Goal: Task Accomplishment & Management: Use online tool/utility

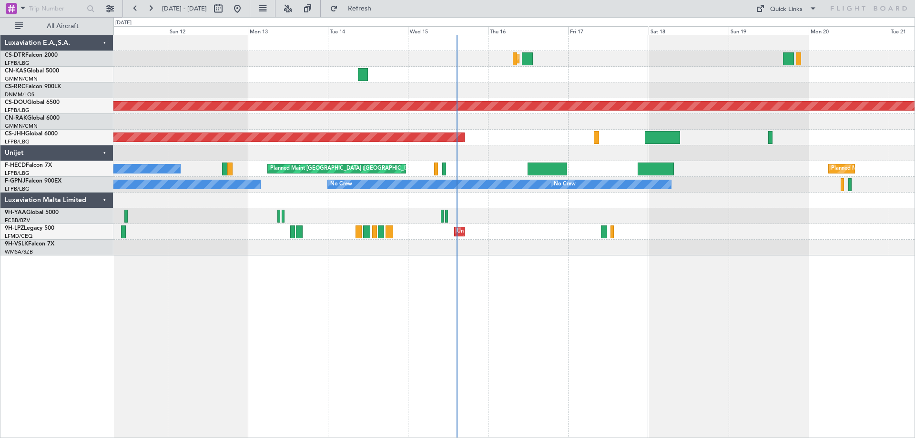
click at [753, 189] on div "No Crew No Crew No Crew Planned Maint [GEOGRAPHIC_DATA] ([GEOGRAPHIC_DATA]) No …" at bounding box center [513, 185] width 801 height 16
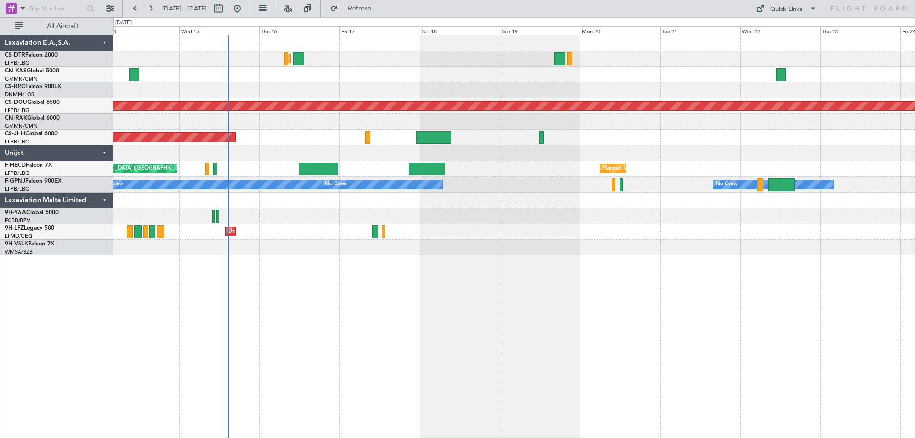
click at [573, 154] on div "Planned Maint Sofia Planned Maint [GEOGRAPHIC_DATA] ([GEOGRAPHIC_DATA]) Planned…" at bounding box center [513, 145] width 801 height 220
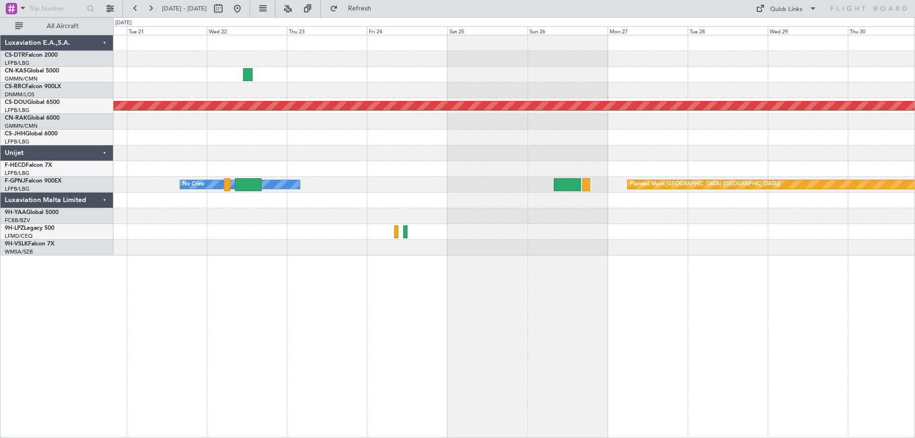
click at [369, 98] on div "Planned Maint London ([GEOGRAPHIC_DATA]) Planned Maint [GEOGRAPHIC_DATA] ([GEOG…" at bounding box center [513, 145] width 801 height 220
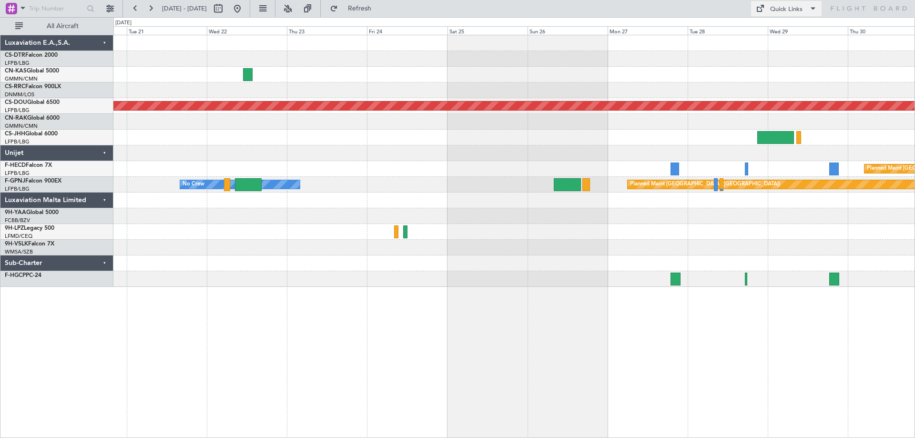
click at [814, 8] on span at bounding box center [812, 8] width 11 height 11
click at [782, 31] on button "Trip Builder" at bounding box center [786, 31] width 71 height 23
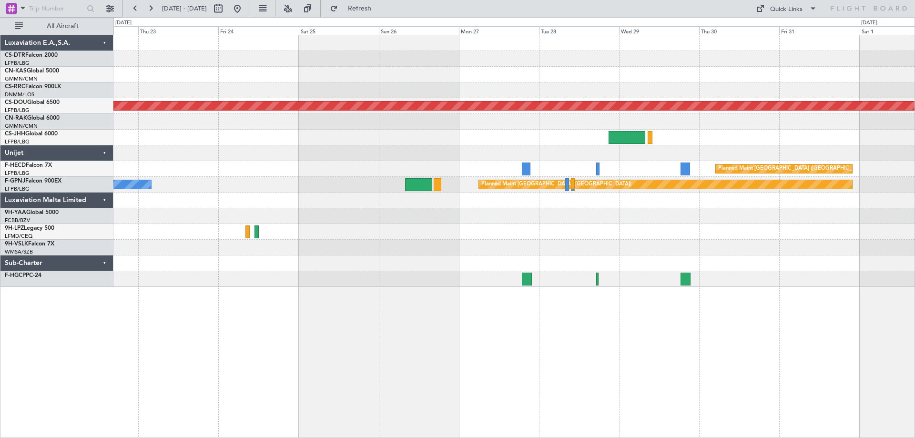
click at [624, 165] on div "Planned Maint [GEOGRAPHIC_DATA] ([GEOGRAPHIC_DATA]) Planned Maint [GEOGRAPHIC_D…" at bounding box center [513, 169] width 801 height 16
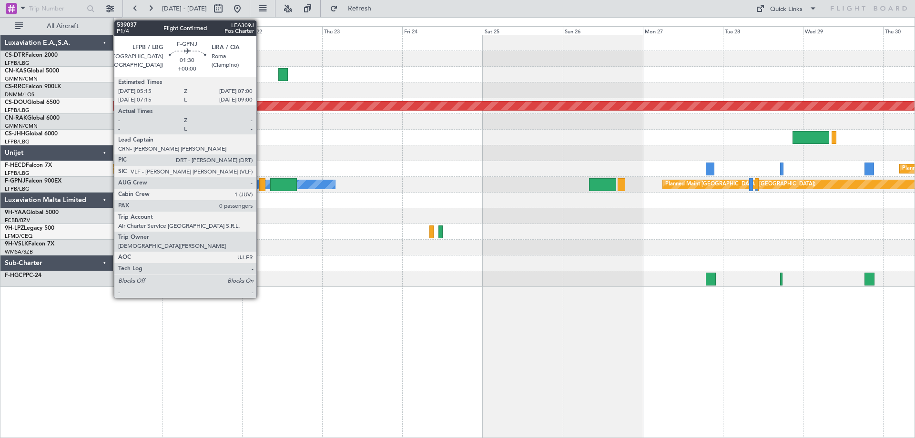
click at [261, 188] on div at bounding box center [262, 184] width 6 height 13
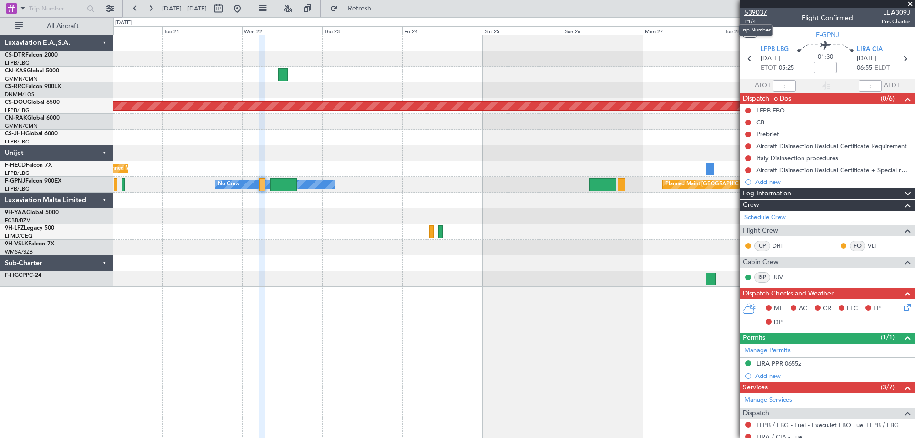
click at [755, 14] on span "539037" at bounding box center [755, 13] width 23 height 10
click at [912, 3] on div at bounding box center [827, 4] width 175 height 8
click at [908, 4] on span at bounding box center [910, 4] width 10 height 9
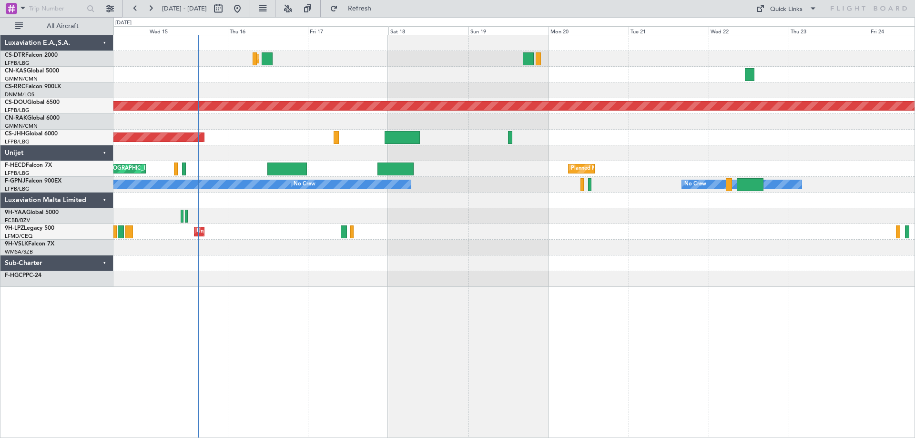
click at [772, 311] on div "Planned Maint Sofia Planned Maint London (Biggin Hill) Planned Maint Paris (Le …" at bounding box center [514, 236] width 802 height 403
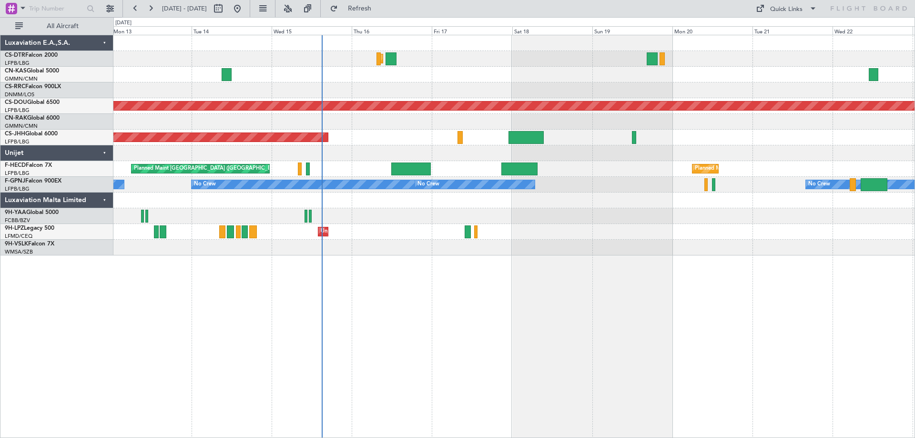
click at [616, 280] on div "Planned Maint Sofia Planned Maint [GEOGRAPHIC_DATA] ([GEOGRAPHIC_DATA]) Planned…" at bounding box center [514, 236] width 802 height 403
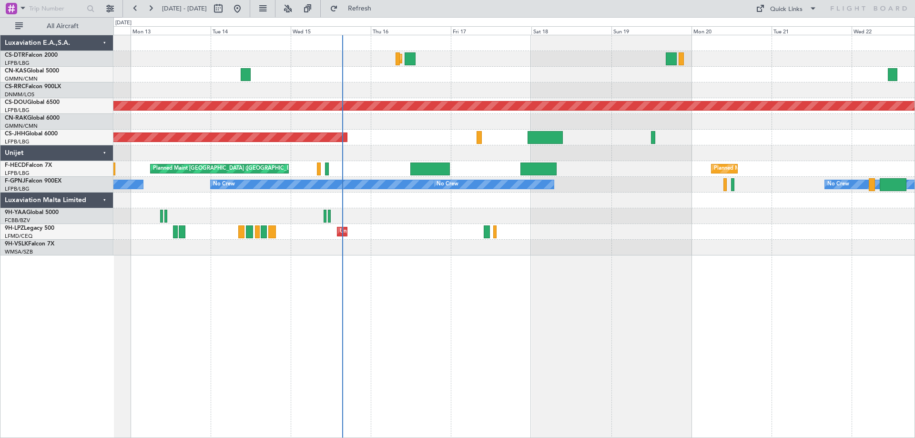
click at [479, 197] on div "Planned Maint Sofia Planned Maint London (Biggin Hill) Planned Maint Paris (Le …" at bounding box center [513, 145] width 801 height 220
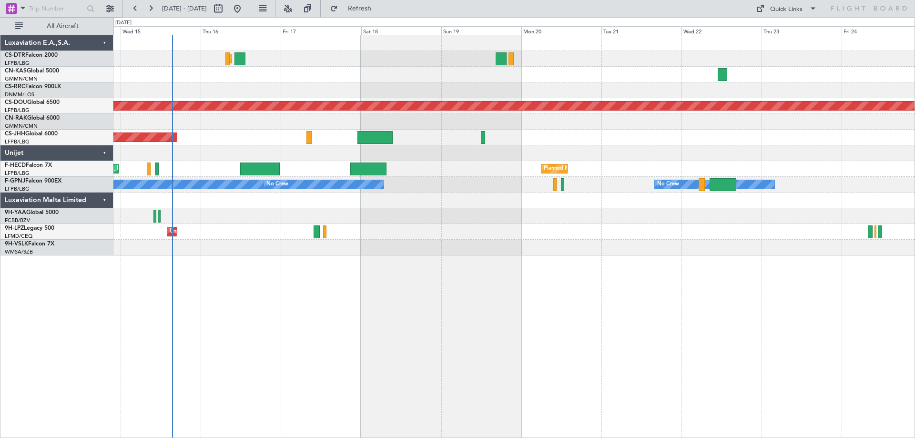
click at [383, 212] on div "Planned Maint Sofia Planned Maint London (Biggin Hill) Planned Maint Paris (Le …" at bounding box center [513, 145] width 801 height 220
click at [559, 215] on div at bounding box center [513, 216] width 801 height 16
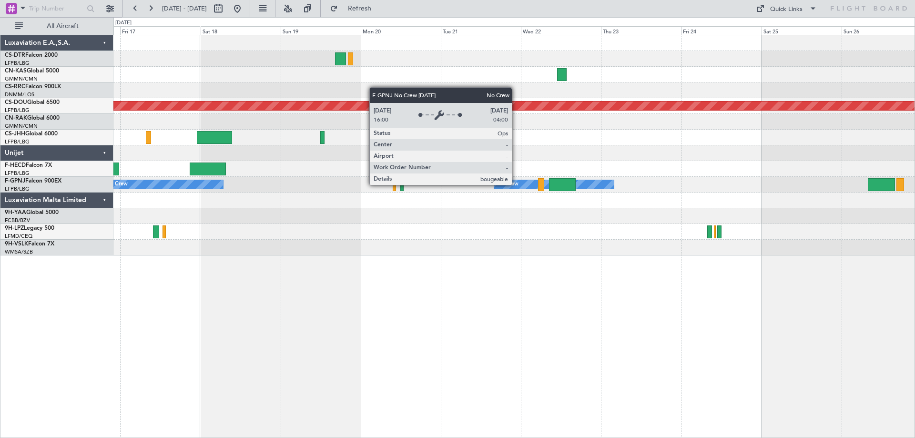
click at [516, 184] on div "No Crew" at bounding box center [508, 184] width 22 height 14
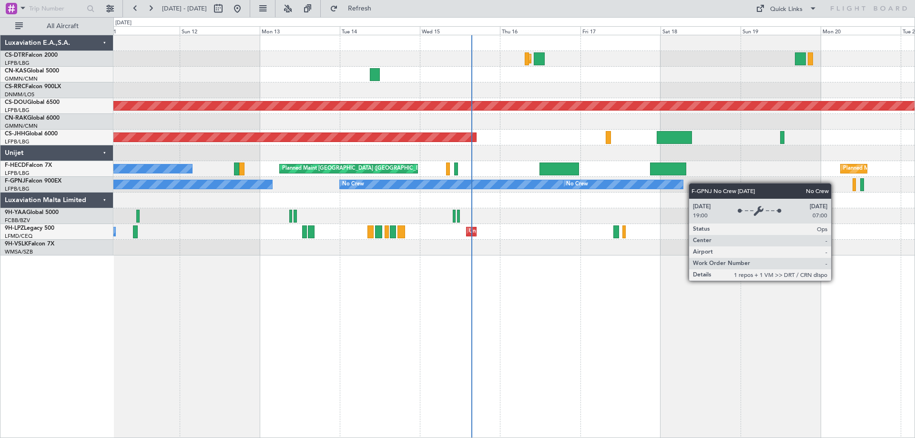
click at [406, 162] on div "Planned Maint Sofia Planned Maint [GEOGRAPHIC_DATA] ([PERSON_NAME]) Planned Mai…" at bounding box center [513, 145] width 801 height 220
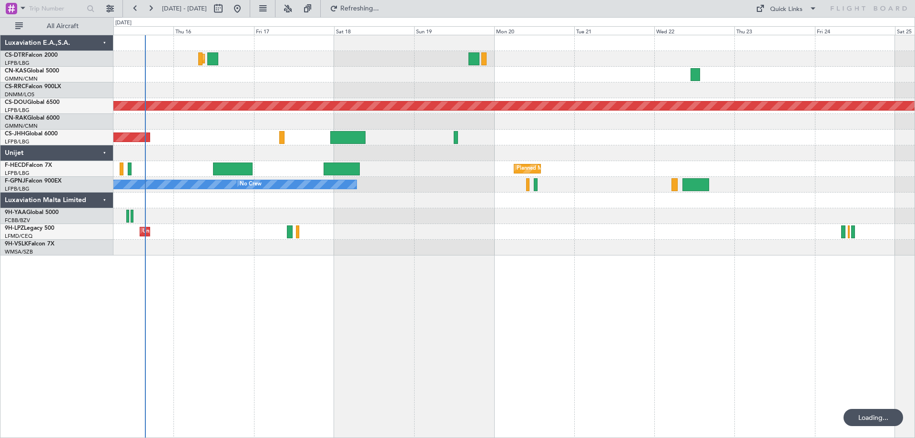
click at [540, 153] on div "Planned Maint Sofia Planned Maint [GEOGRAPHIC_DATA] ([GEOGRAPHIC_DATA]) Planned…" at bounding box center [513, 145] width 801 height 220
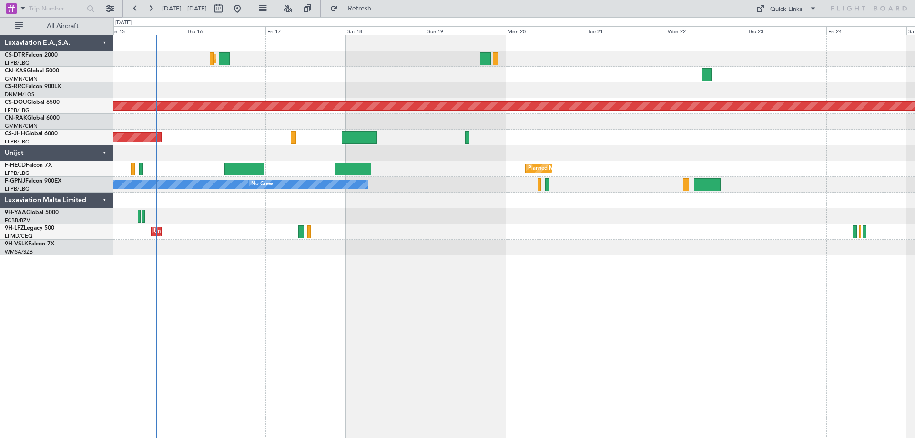
click at [479, 219] on div at bounding box center [513, 216] width 801 height 16
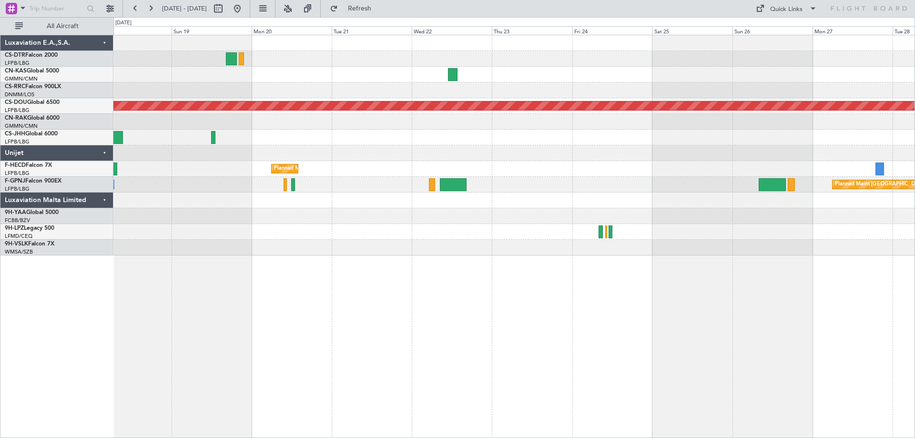
click at [472, 219] on div at bounding box center [513, 216] width 801 height 16
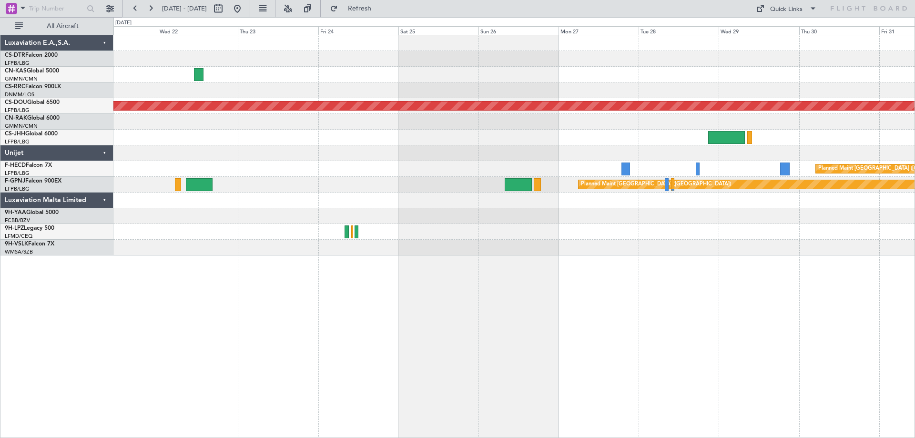
click at [419, 195] on div "Planned Maint London ([GEOGRAPHIC_DATA]) Planned Maint [GEOGRAPHIC_DATA] ([GEOG…" at bounding box center [513, 145] width 801 height 220
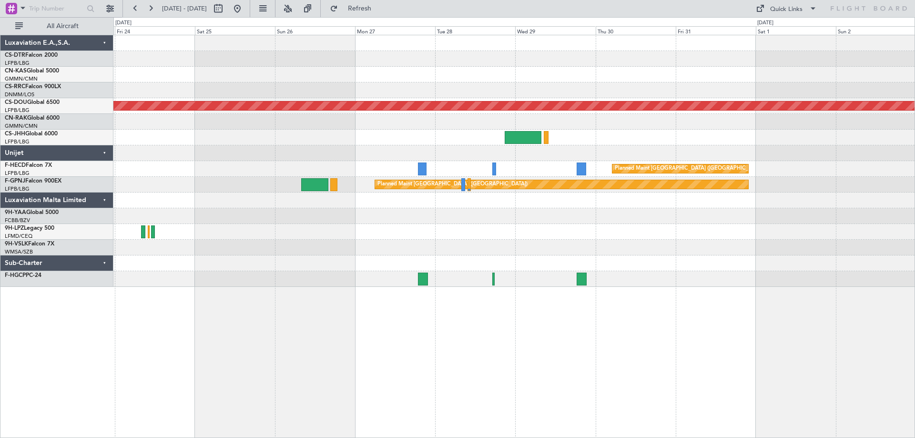
click at [468, 208] on div at bounding box center [513, 201] width 801 height 16
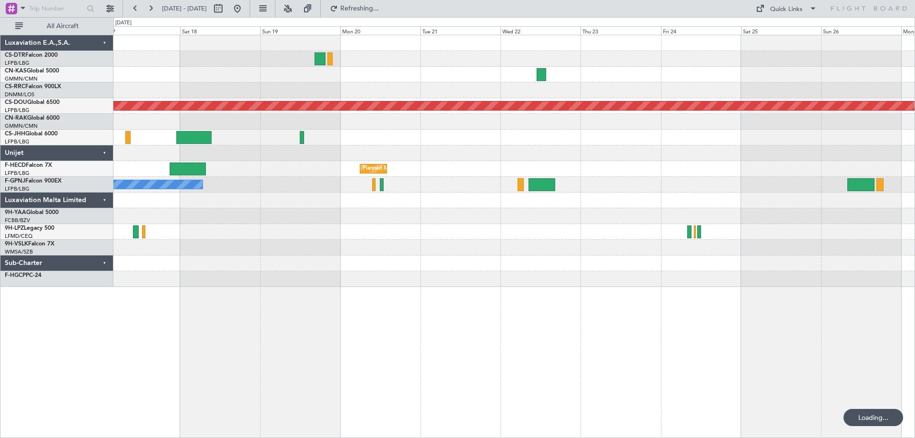
click at [908, 265] on div "Planned Maint Sofia Planned Maint [GEOGRAPHIC_DATA] ([GEOGRAPHIC_DATA]) Planned…" at bounding box center [513, 161] width 801 height 252
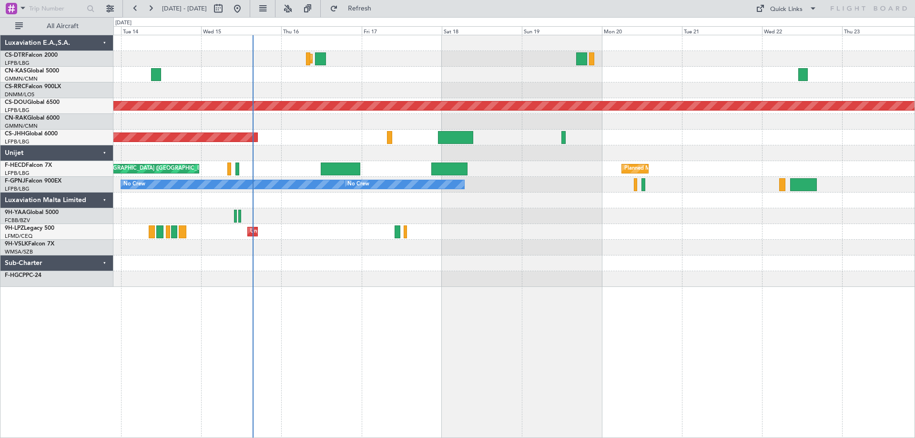
click at [735, 257] on div "Planned Maint Sofia Planned Maint [GEOGRAPHIC_DATA] ([GEOGRAPHIC_DATA]) Planned…" at bounding box center [513, 161] width 801 height 252
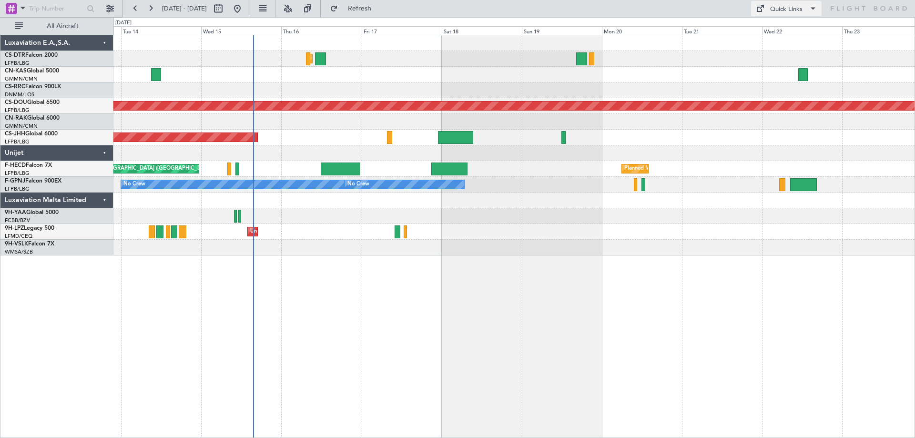
click at [812, 8] on span at bounding box center [812, 8] width 11 height 11
click at [786, 30] on button "Trip Builder" at bounding box center [786, 31] width 71 height 23
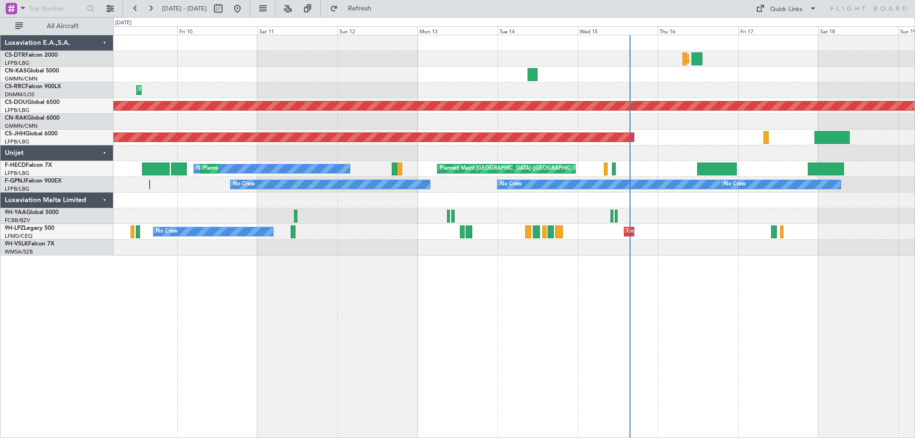
click at [719, 202] on div at bounding box center [513, 201] width 801 height 16
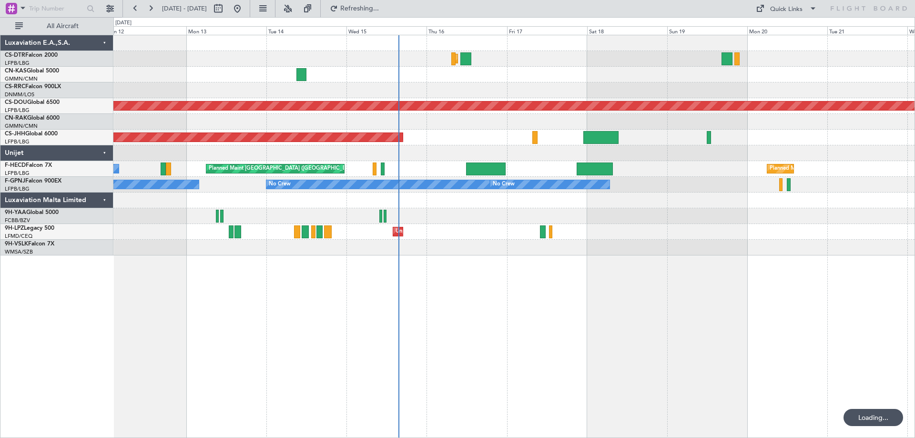
click at [488, 202] on div "Planned Maint Sofia Planned Maint [GEOGRAPHIC_DATA] ([GEOGRAPHIC_DATA]) Planned…" at bounding box center [513, 145] width 801 height 220
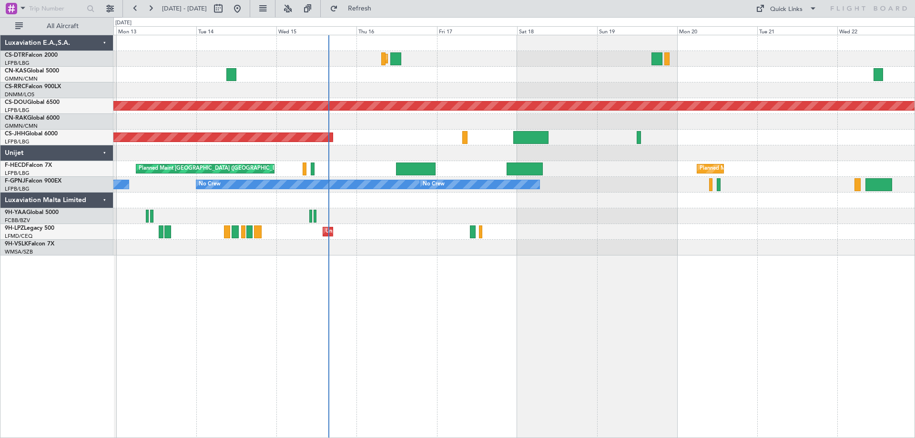
click at [464, 222] on div at bounding box center [513, 216] width 801 height 16
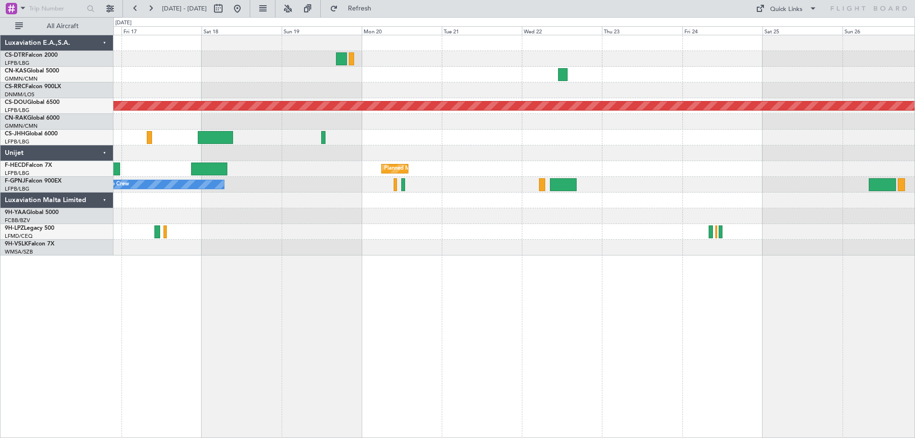
click at [446, 216] on div at bounding box center [513, 216] width 801 height 16
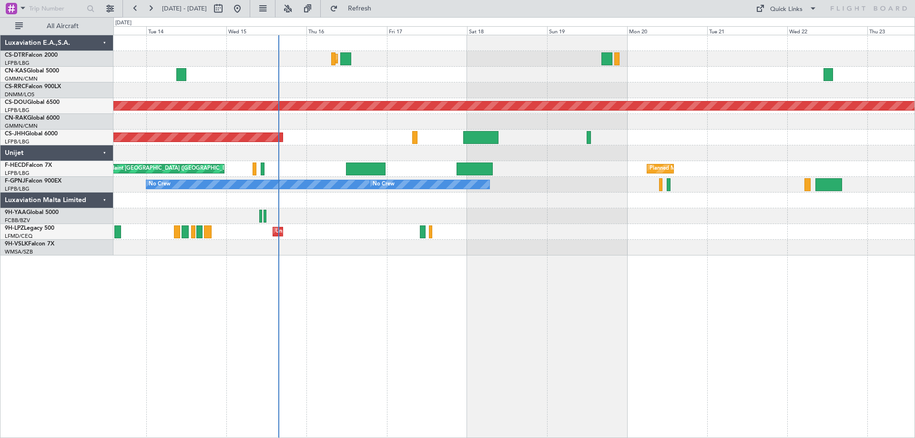
click at [538, 213] on div at bounding box center [513, 216] width 801 height 16
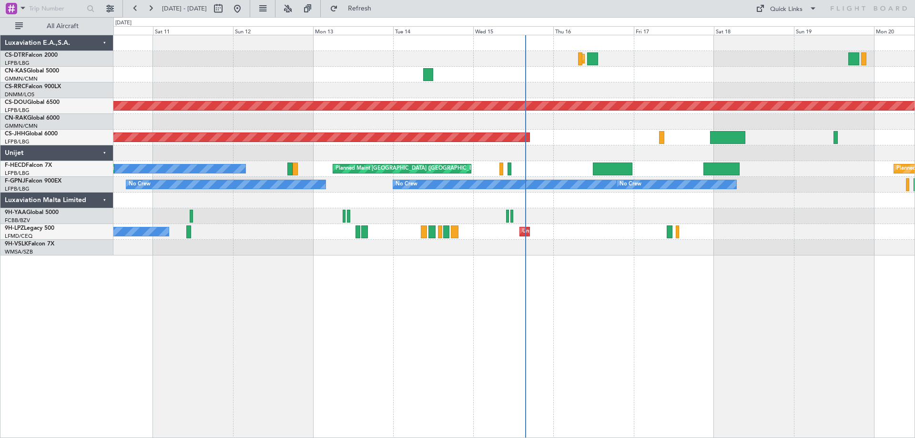
click at [646, 221] on div at bounding box center [513, 216] width 801 height 16
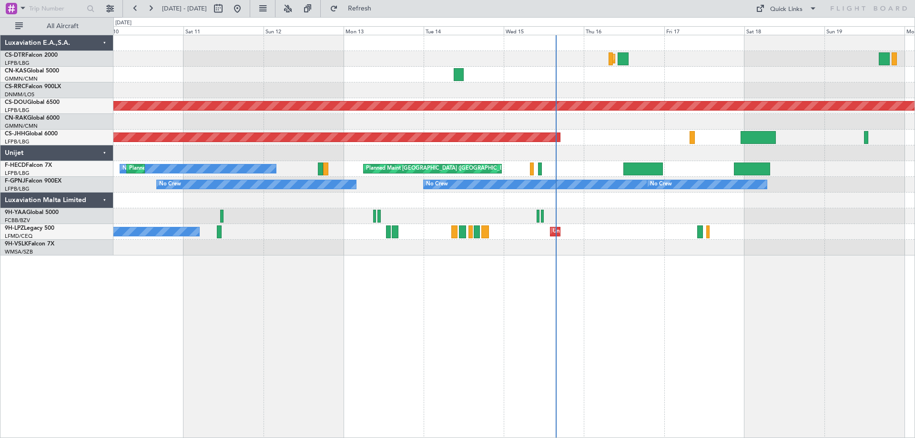
click at [498, 216] on div at bounding box center [513, 216] width 801 height 16
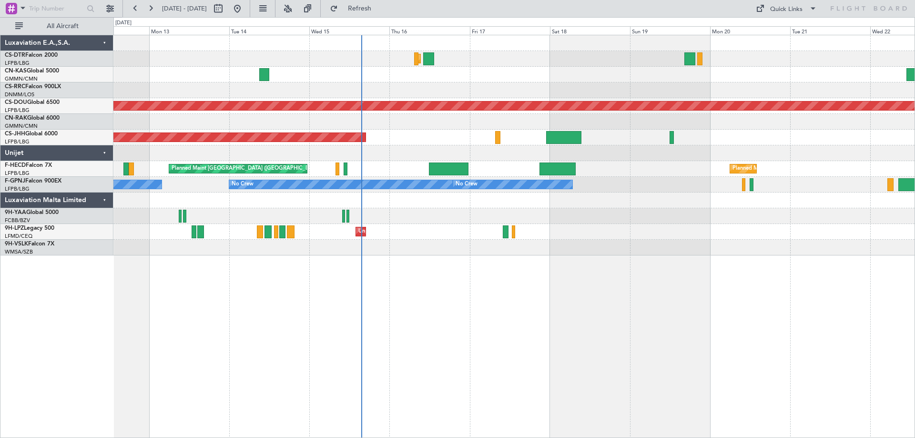
click at [706, 204] on div "Planned Maint Sofia Planned Maint [GEOGRAPHIC_DATA] ([GEOGRAPHIC_DATA]) Planned…" at bounding box center [513, 145] width 801 height 220
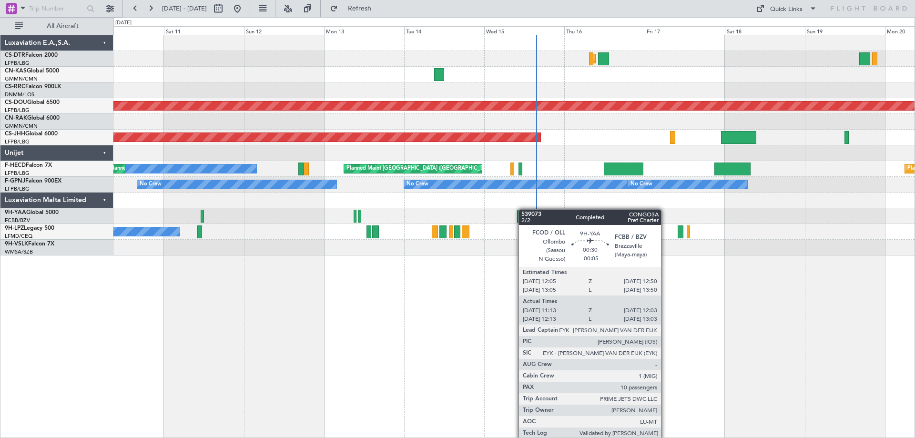
click at [511, 209] on div at bounding box center [513, 216] width 801 height 16
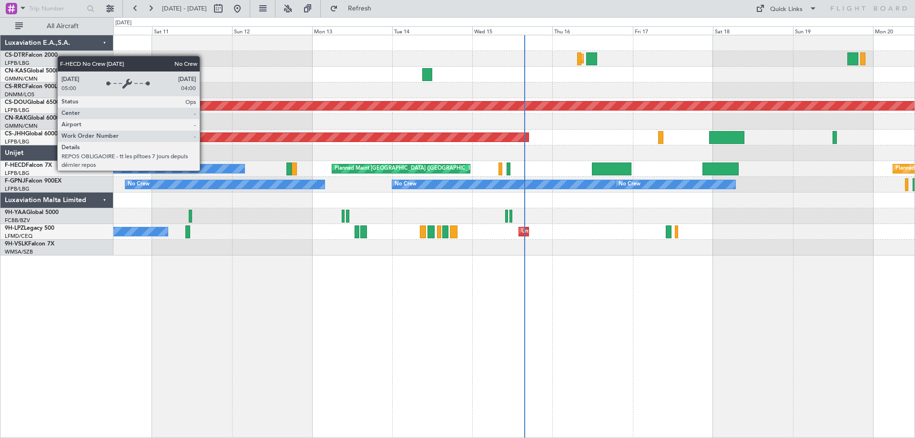
click at [204, 170] on div "No Crew" at bounding box center [167, 168] width 156 height 9
click at [205, 170] on div "No Crew" at bounding box center [167, 168] width 156 height 9
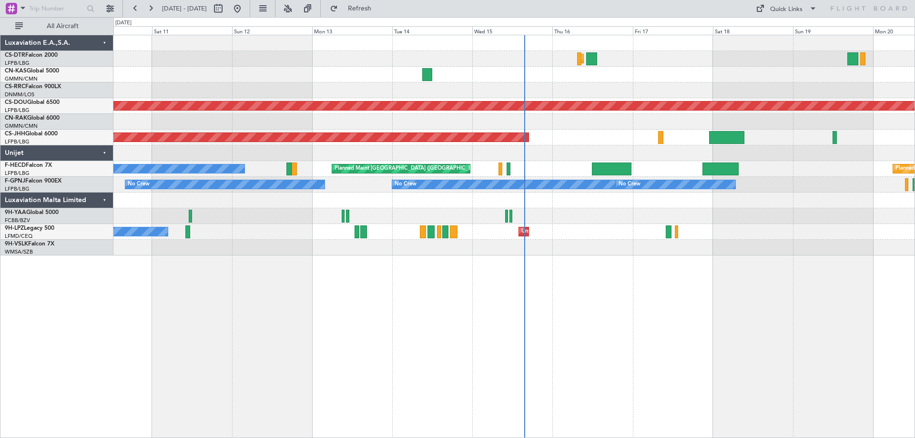
click at [725, 194] on div "Planned Maint Sofia Planned Maint [GEOGRAPHIC_DATA] ([PERSON_NAME]) Planned Mai…" at bounding box center [513, 145] width 801 height 220
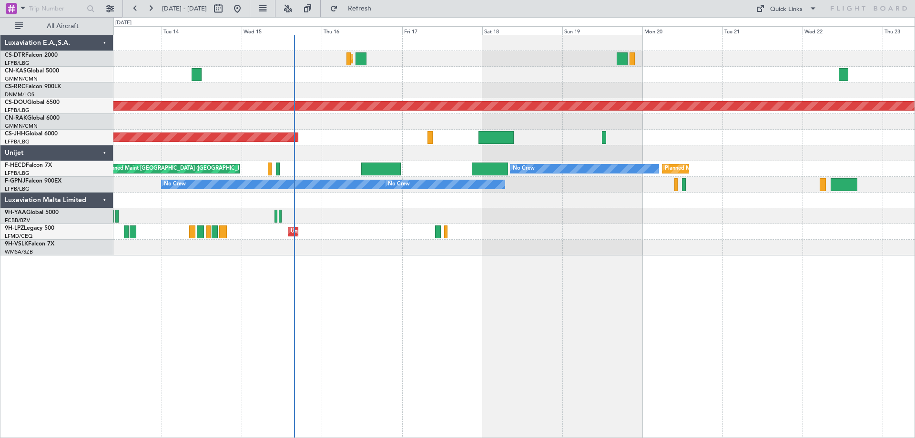
click at [588, 260] on div "Planned Maint Sofia Planned Maint [GEOGRAPHIC_DATA] ([GEOGRAPHIC_DATA]) Planned…" at bounding box center [514, 236] width 802 height 403
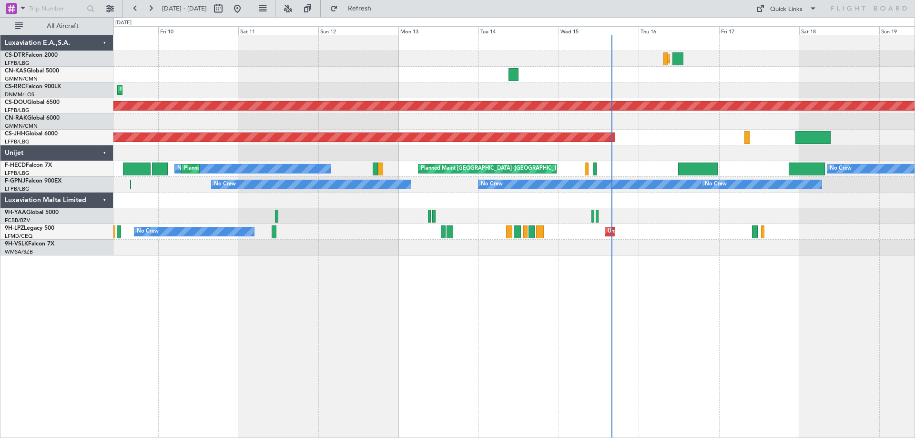
click at [675, 206] on div at bounding box center [513, 201] width 801 height 16
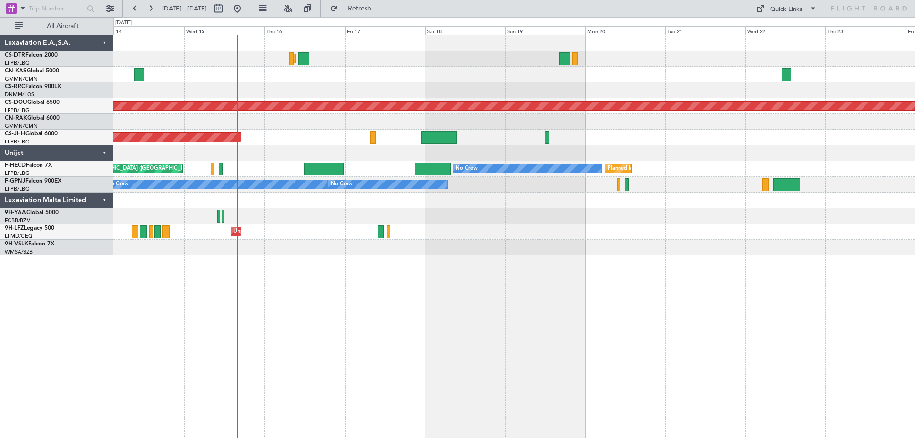
click at [538, 229] on div "Unplanned Maint [GEOGRAPHIC_DATA] ([GEOGRAPHIC_DATA])" at bounding box center [513, 232] width 801 height 16
click at [633, 211] on div "Planned Maint Sofia Planned Maint [GEOGRAPHIC_DATA] ([GEOGRAPHIC_DATA]) Planned…" at bounding box center [513, 145] width 801 height 220
